Goal: Information Seeking & Learning: Understand process/instructions

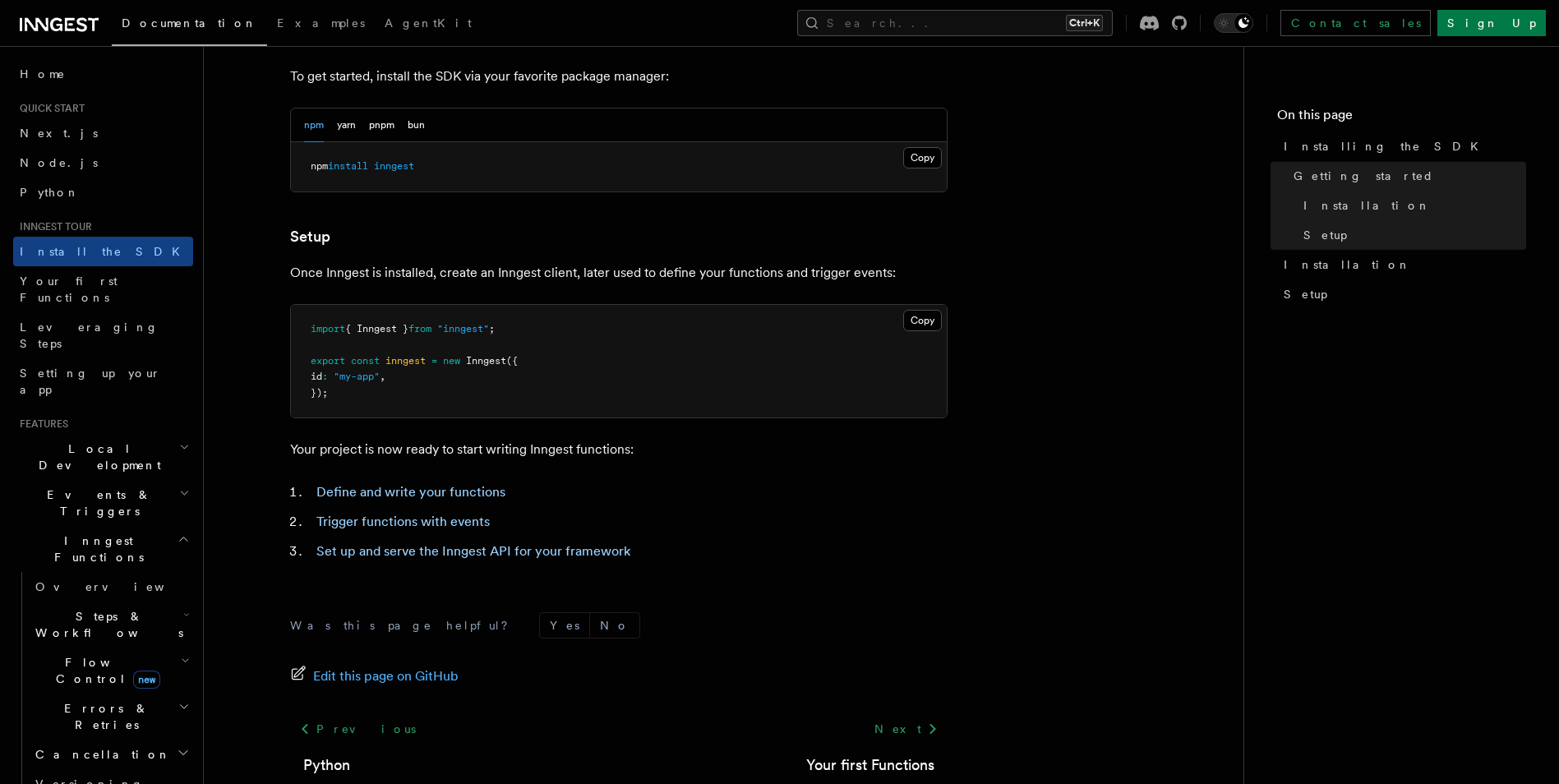
scroll to position [583, 0]
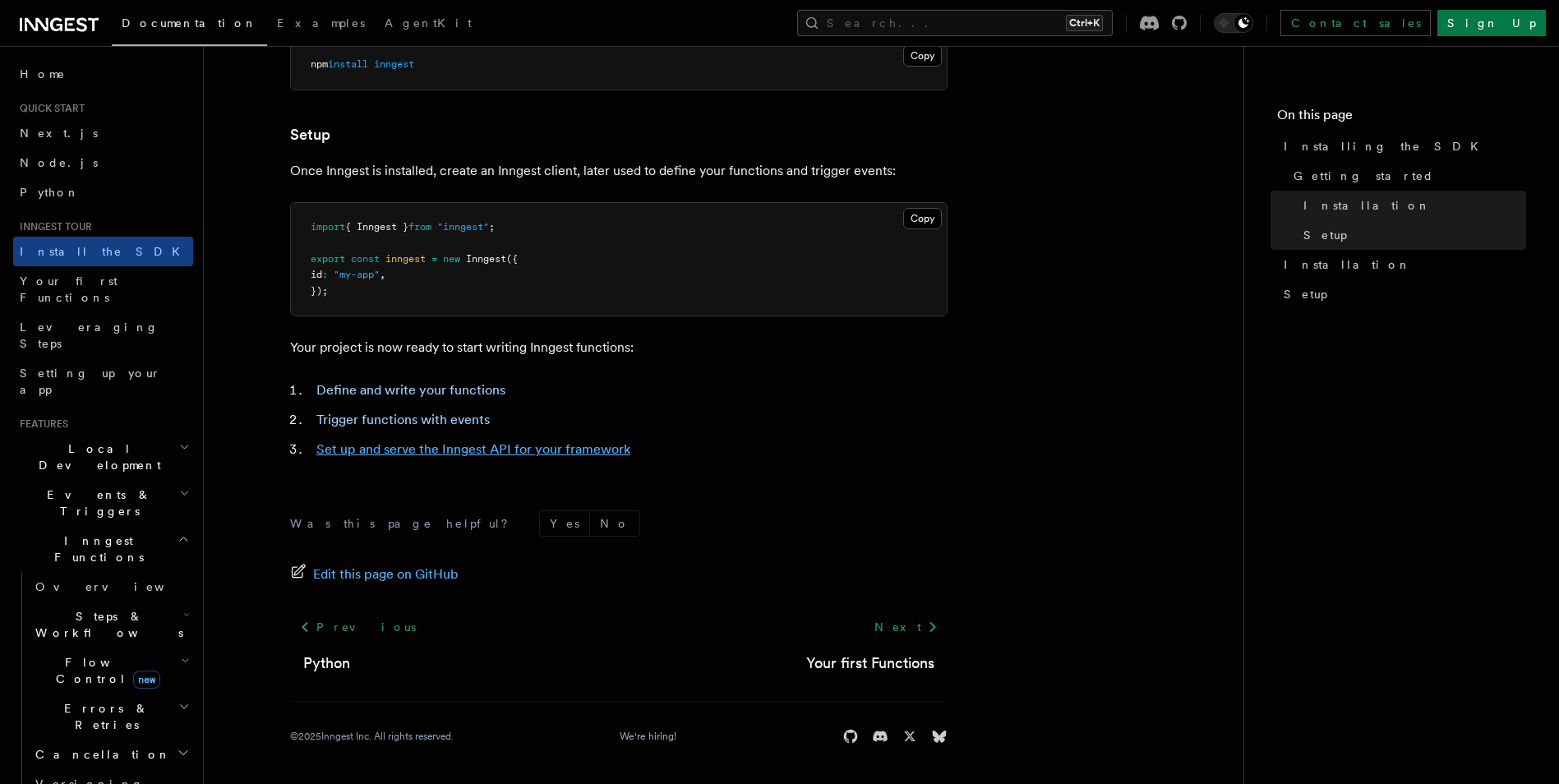
click at [383, 451] on link "Set up and serve the Inngest API for your framework" at bounding box center [473, 448] width 314 height 16
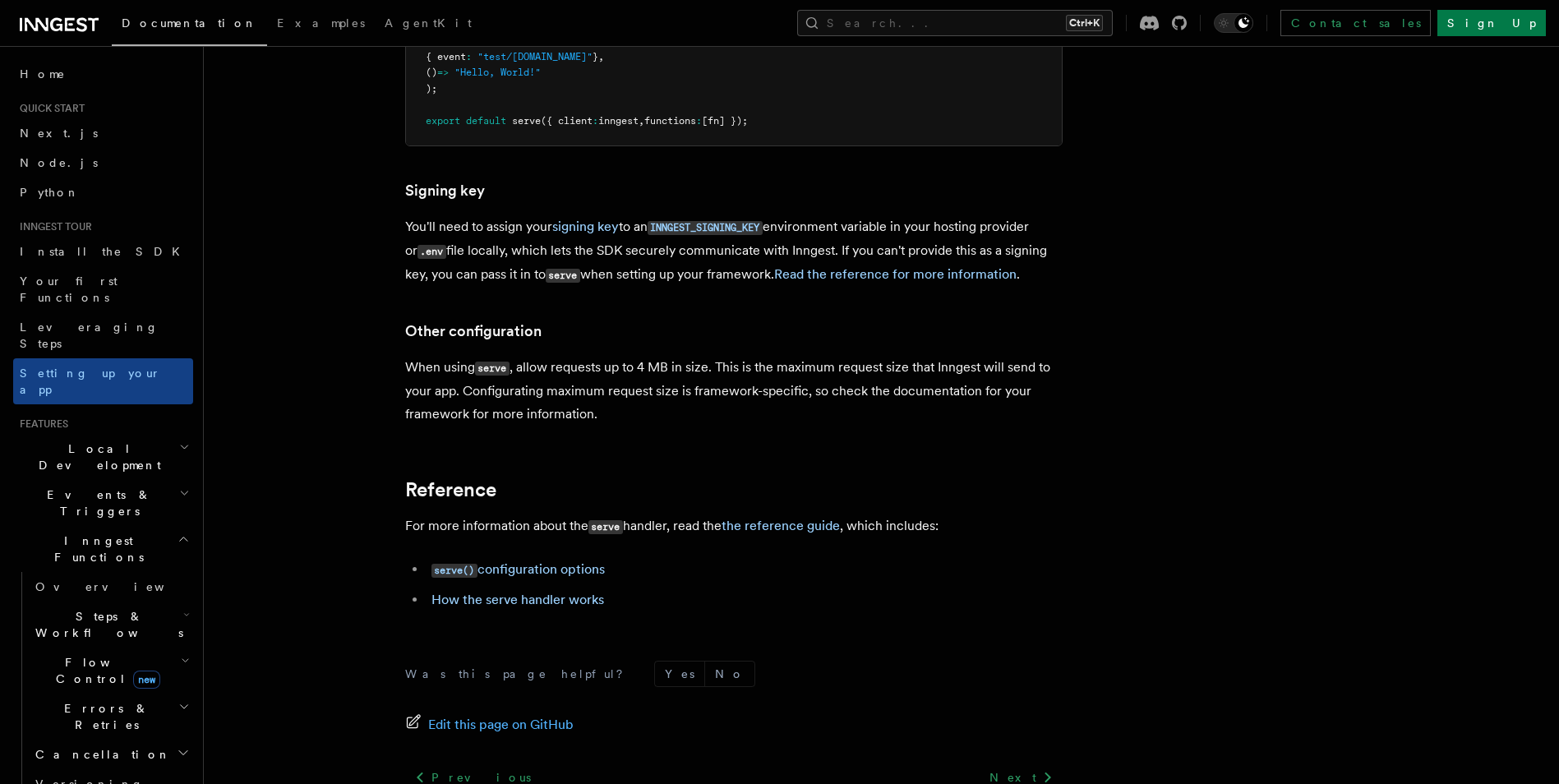
scroll to position [13937, 0]
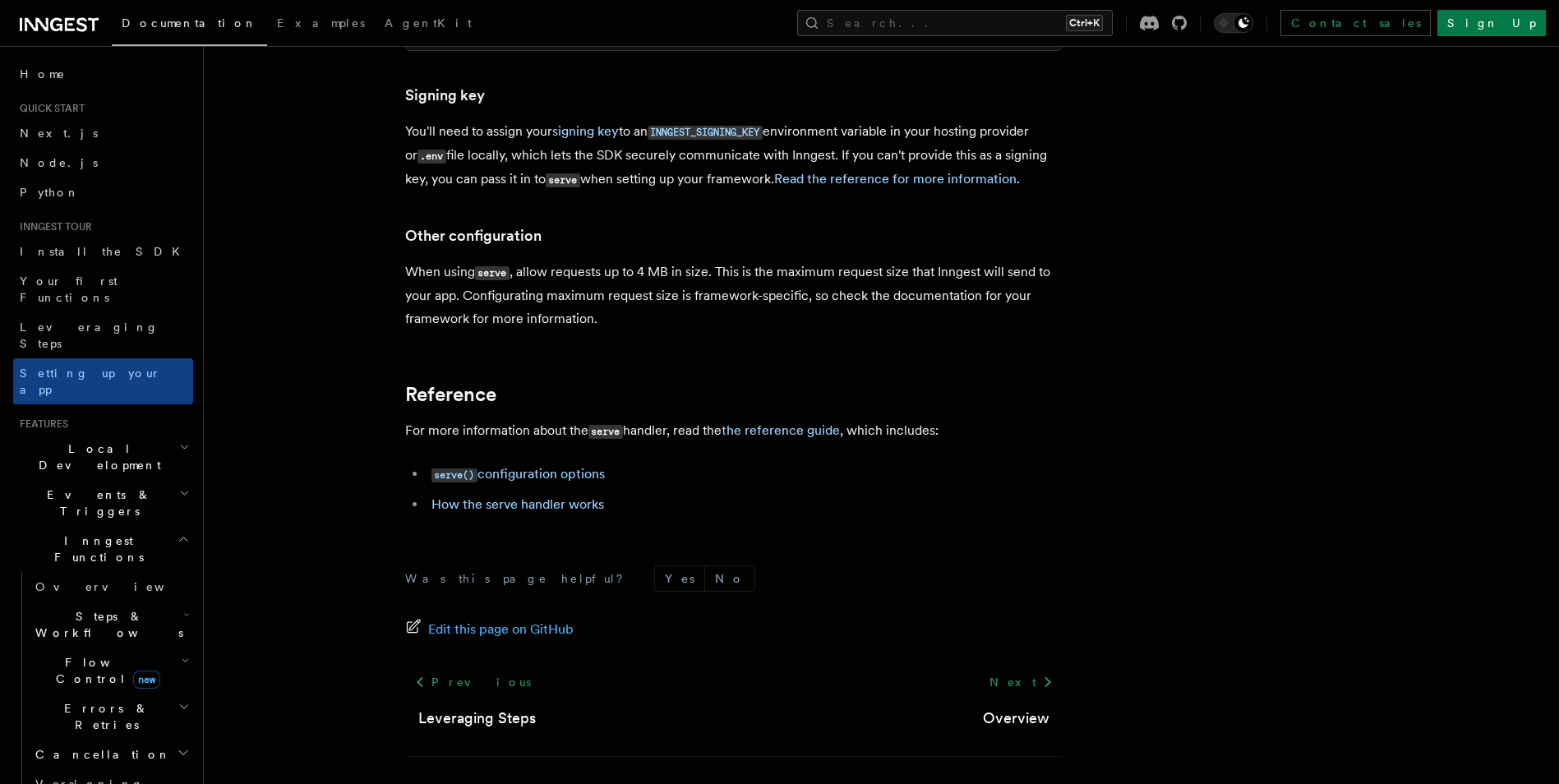
click at [114, 441] on span "Local Development" at bounding box center [96, 457] width 166 height 33
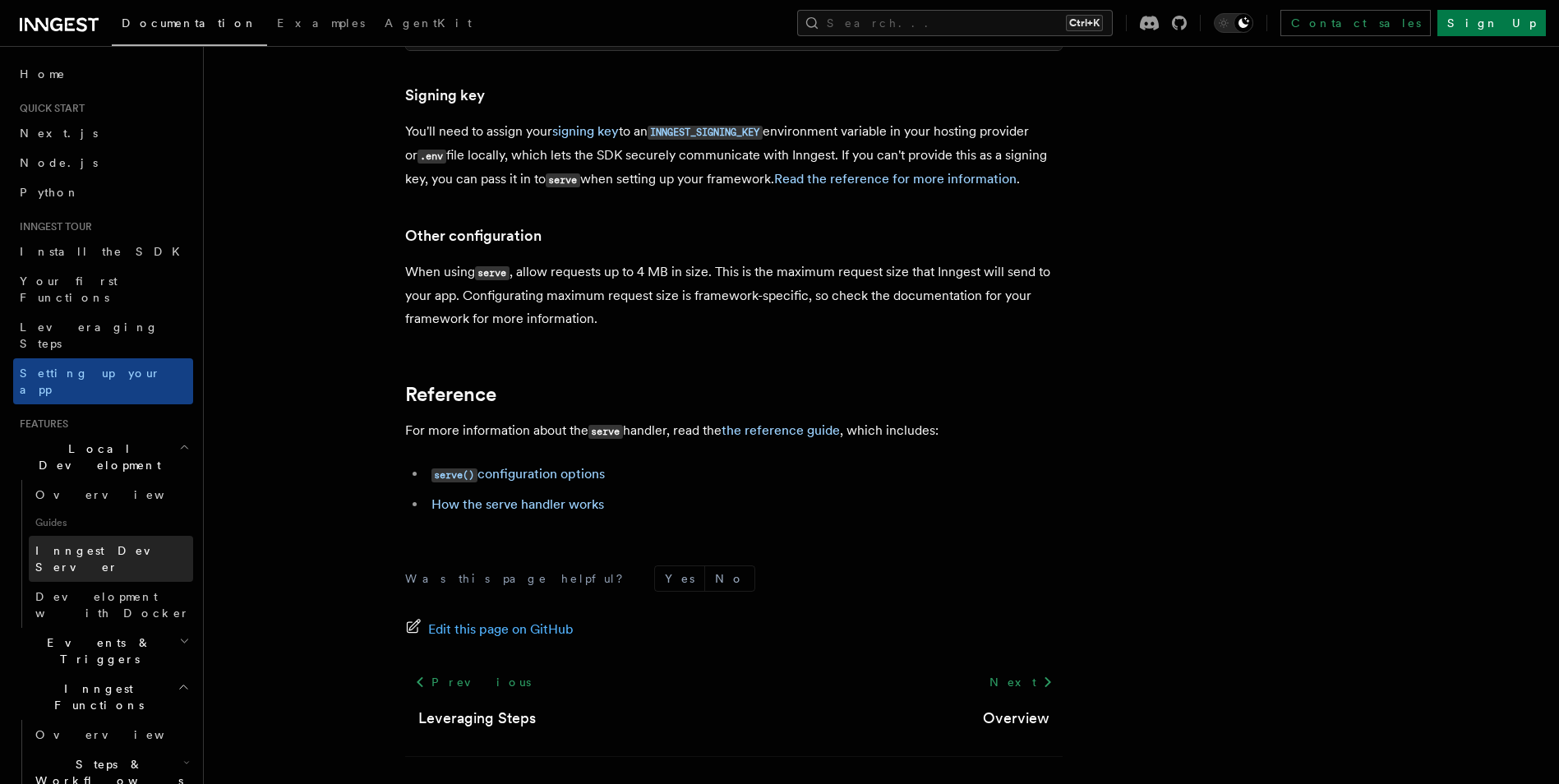
click at [105, 544] on span "Inngest Dev Server" at bounding box center [105, 558] width 140 height 29
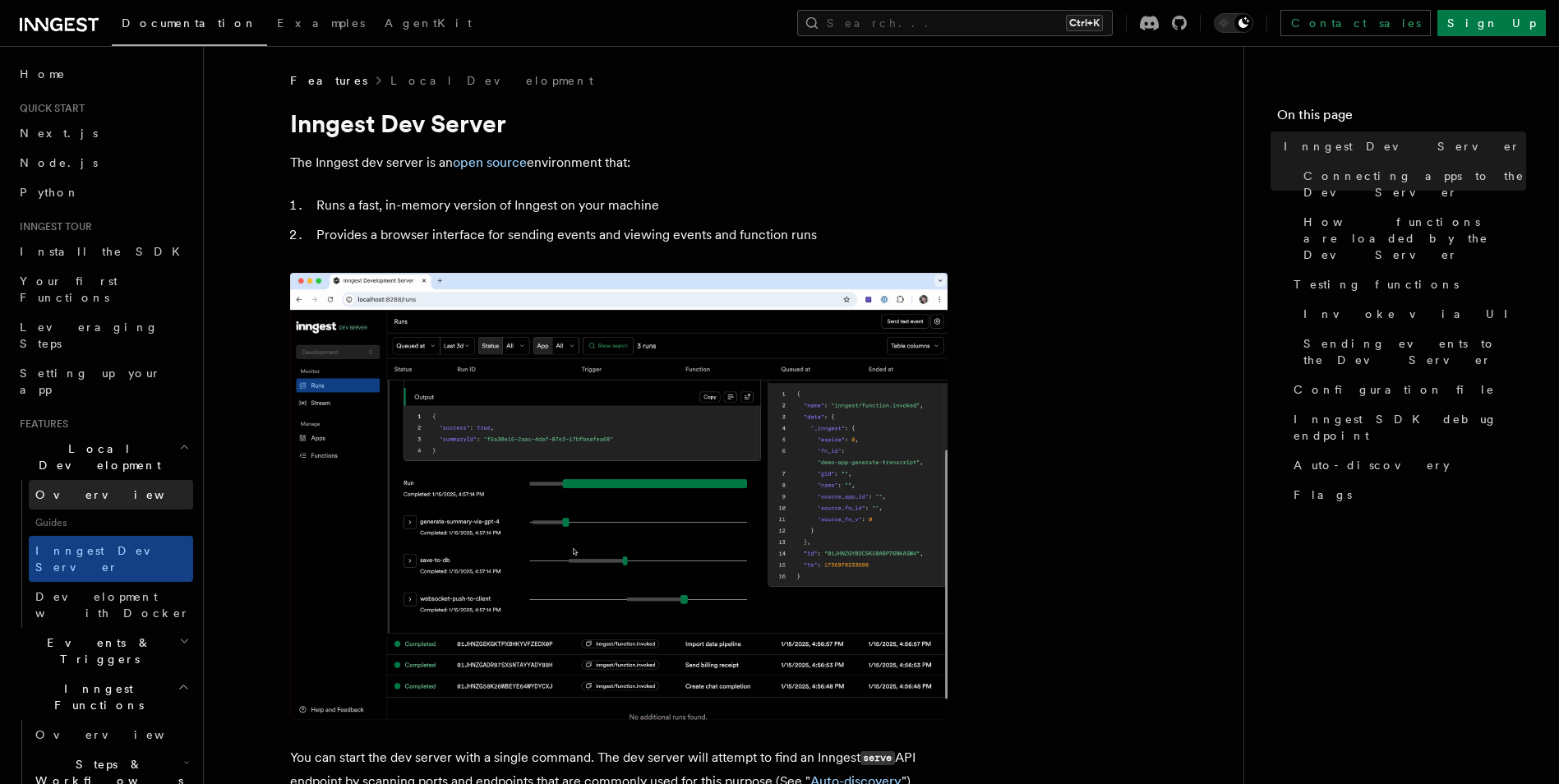
click at [96, 480] on link "Overview" at bounding box center [111, 494] width 164 height 29
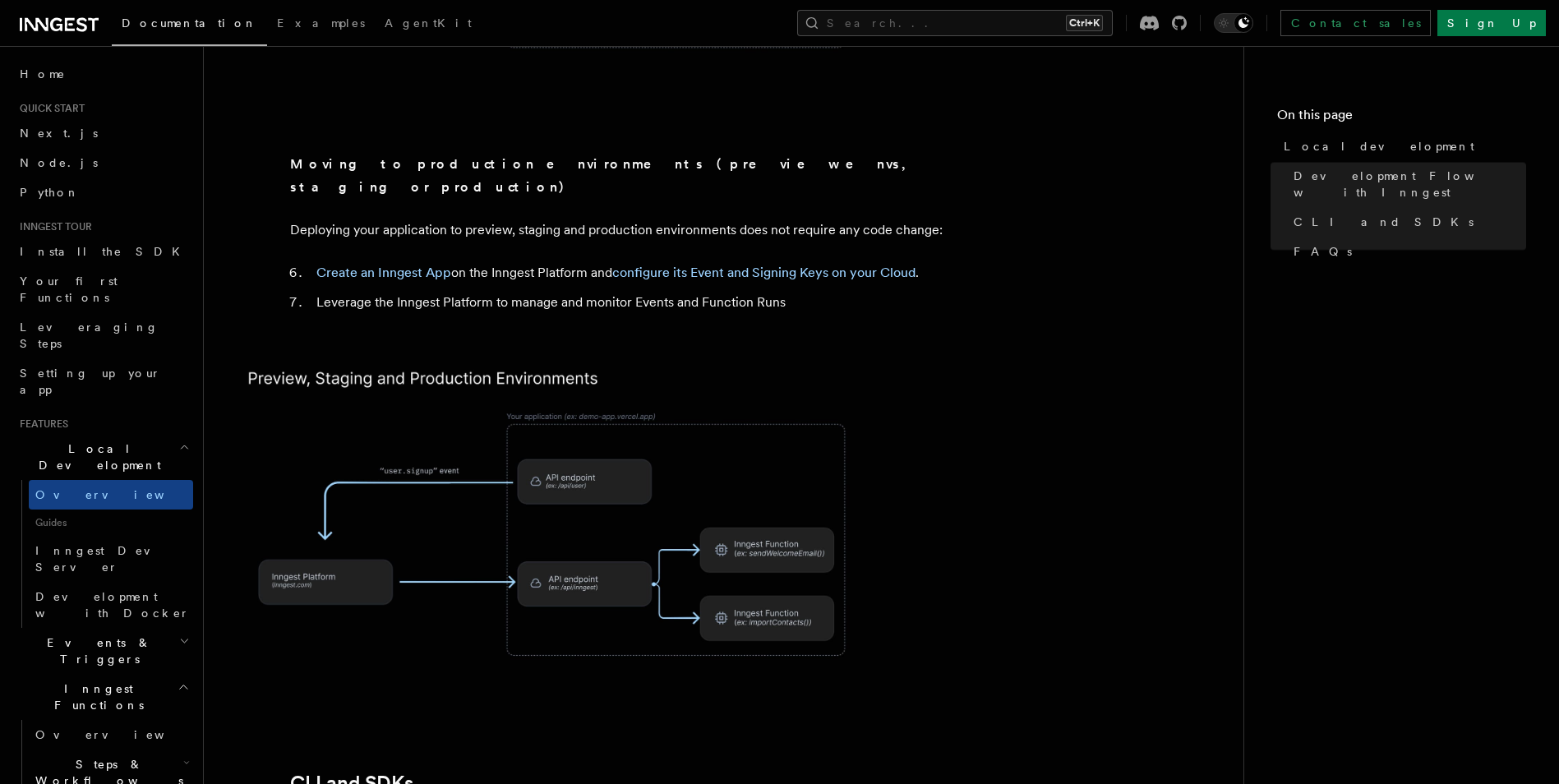
scroll to position [1479, 0]
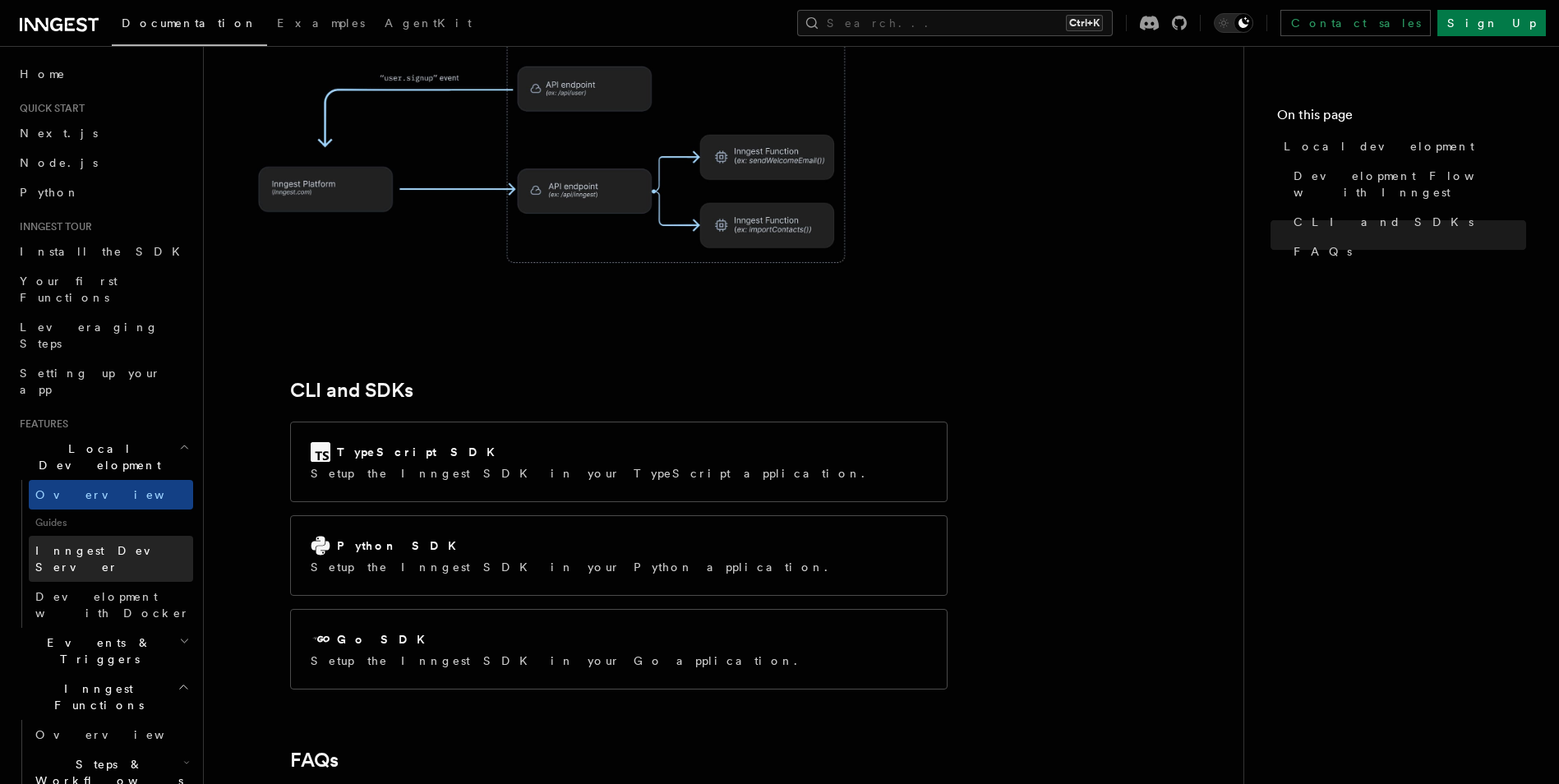
click at [132, 544] on span "Inngest Dev Server" at bounding box center [105, 558] width 140 height 29
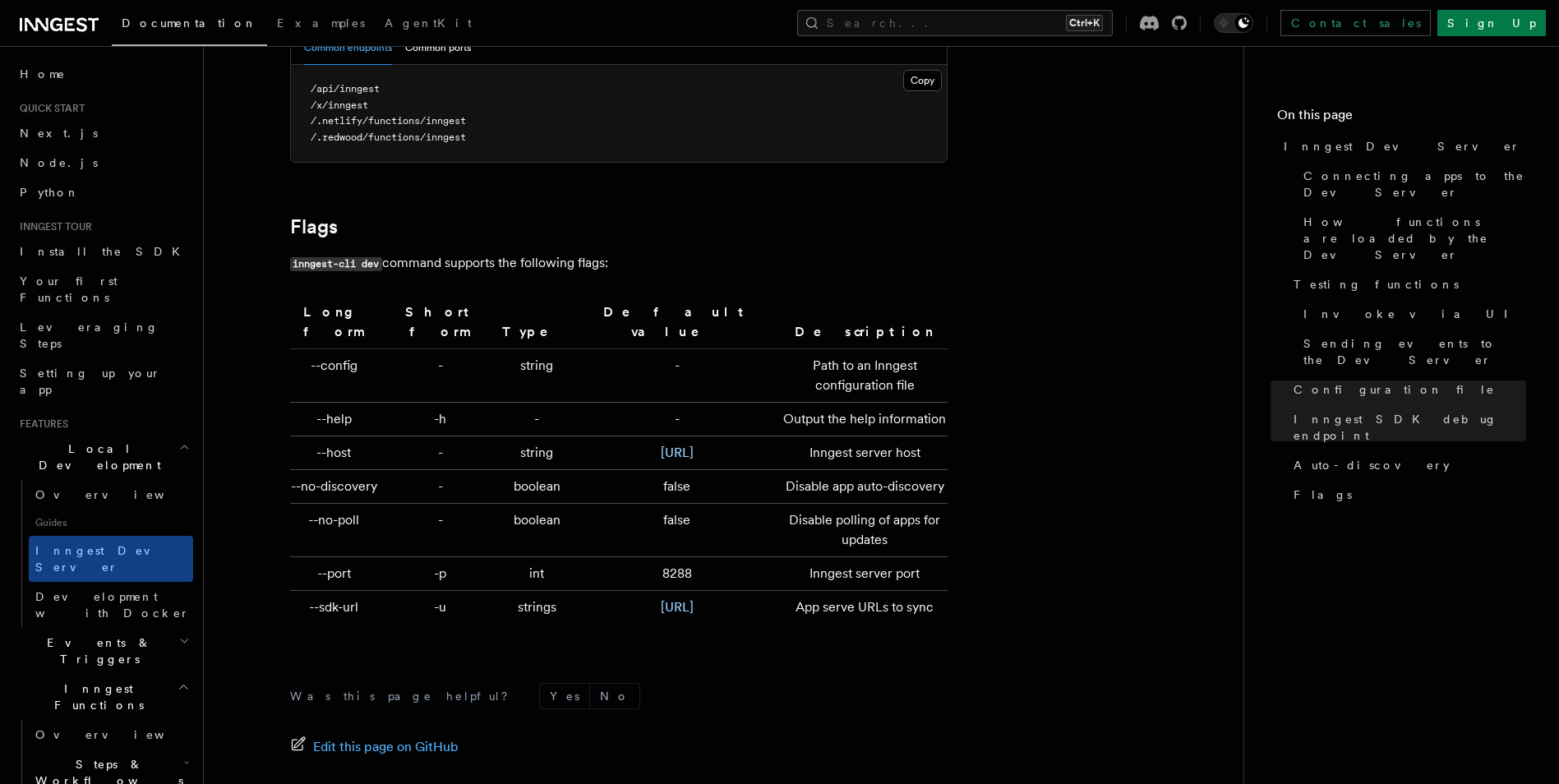
scroll to position [5438, 0]
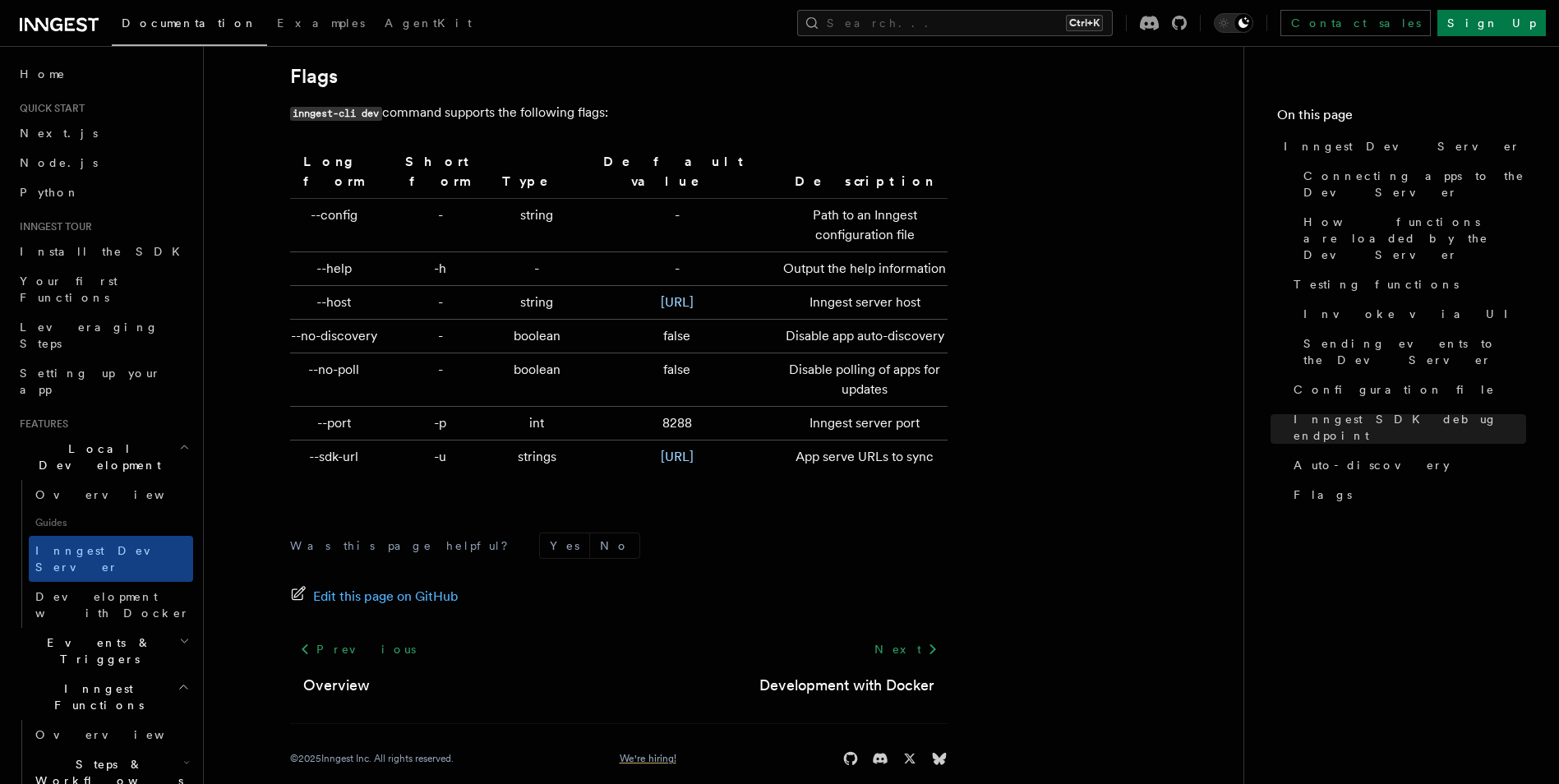
click at [671, 752] on link "We're hiring!" at bounding box center [648, 759] width 56 height 14
